Goal: Navigation & Orientation: Find specific page/section

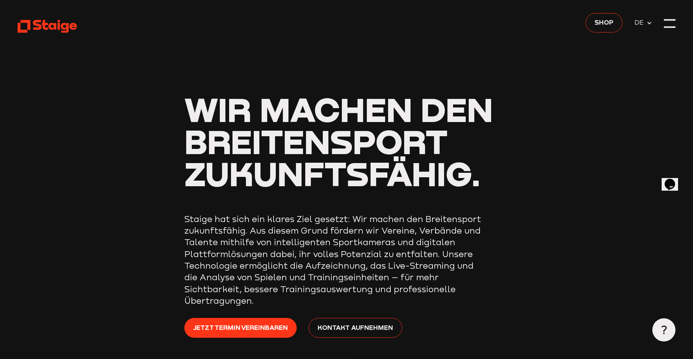
click at [158, 233] on header "Wir machen den Breitensport zukunftsfähig. Staige hat sich ein klares Ziel gese…" at bounding box center [347, 198] width 658 height 396
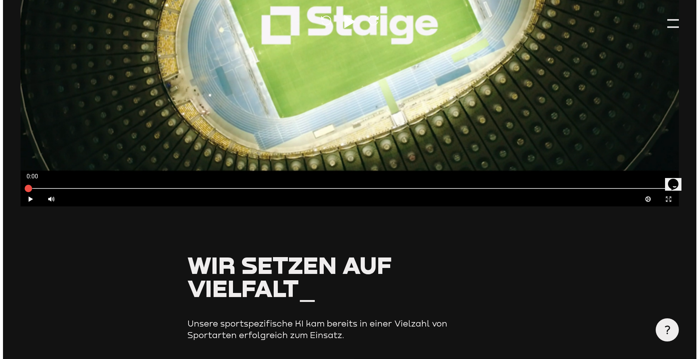
scroll to position [336, 0]
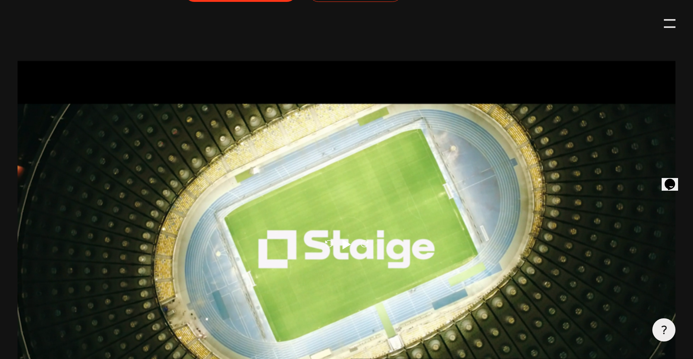
click at [666, 24] on div at bounding box center [670, 24] width 12 height 12
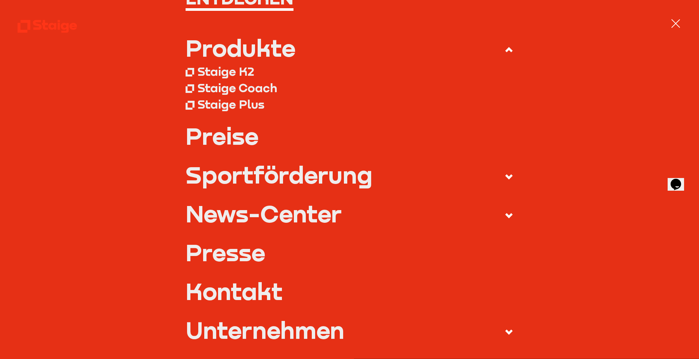
scroll to position [0, 0]
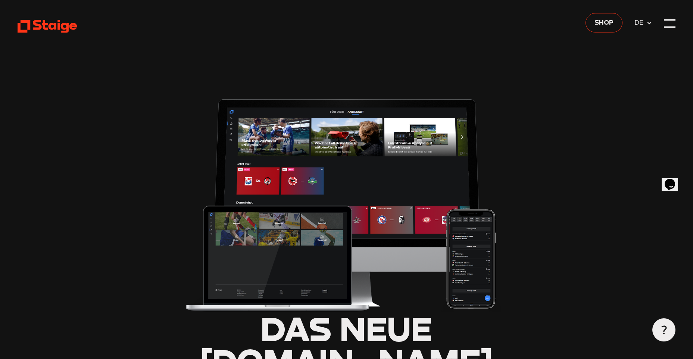
type input "0.8"
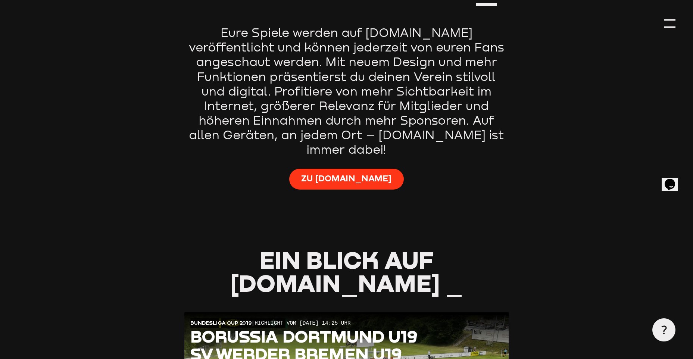
scroll to position [522, 0]
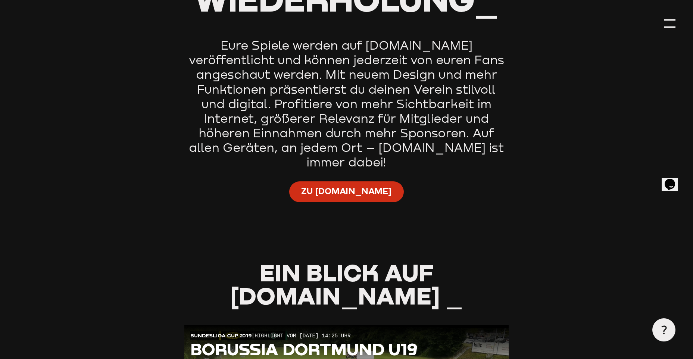
click at [356, 185] on span "Zu Staige.tv" at bounding box center [346, 191] width 90 height 12
